Goal: Information Seeking & Learning: Learn about a topic

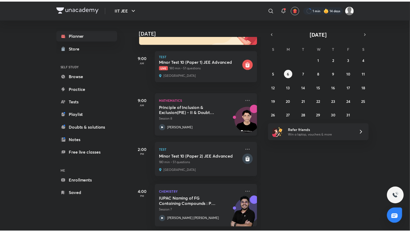
scroll to position [71, 0]
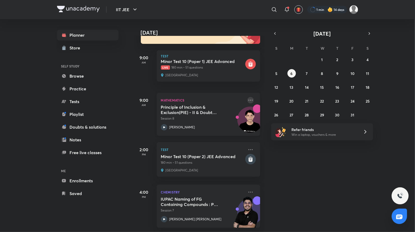
click at [247, 97] on icon at bounding box center [250, 100] width 6 height 6
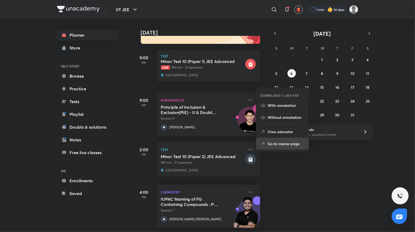
click at [278, 144] on p "Go to course page" at bounding box center [286, 144] width 37 height 6
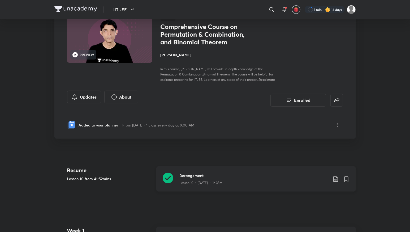
scroll to position [127, 0]
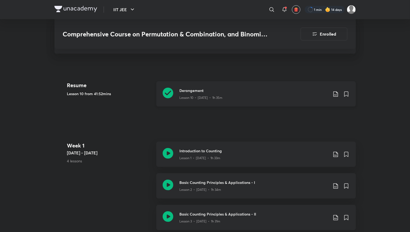
click at [212, 99] on p "Lesson 10 • [DATE] • 1h 35m" at bounding box center [201, 97] width 43 height 5
